Goal: Task Accomplishment & Management: Use online tool/utility

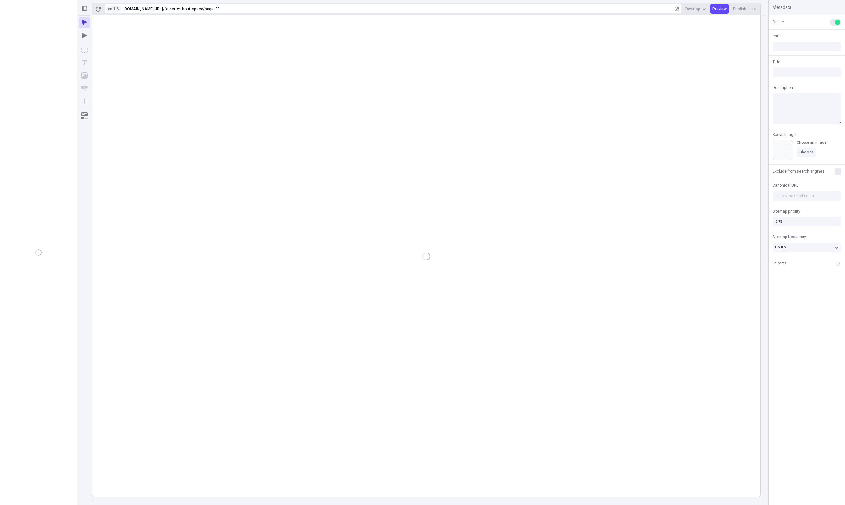
type input "/folder-without-space/page-33"
click at [60, 21] on button "Design" at bounding box center [61, 22] width 23 height 10
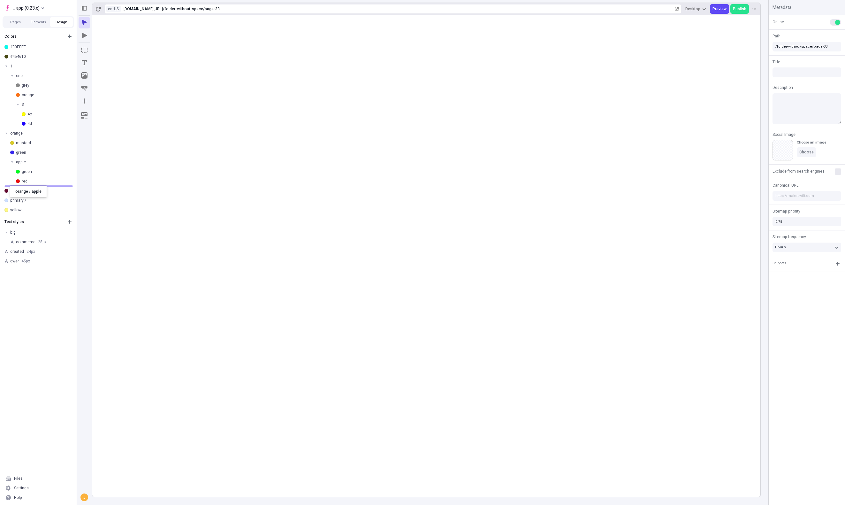
drag, startPoint x: 18, startPoint y: 161, endPoint x: 10, endPoint y: 186, distance: 25.6
